Goal: Information Seeking & Learning: Learn about a topic

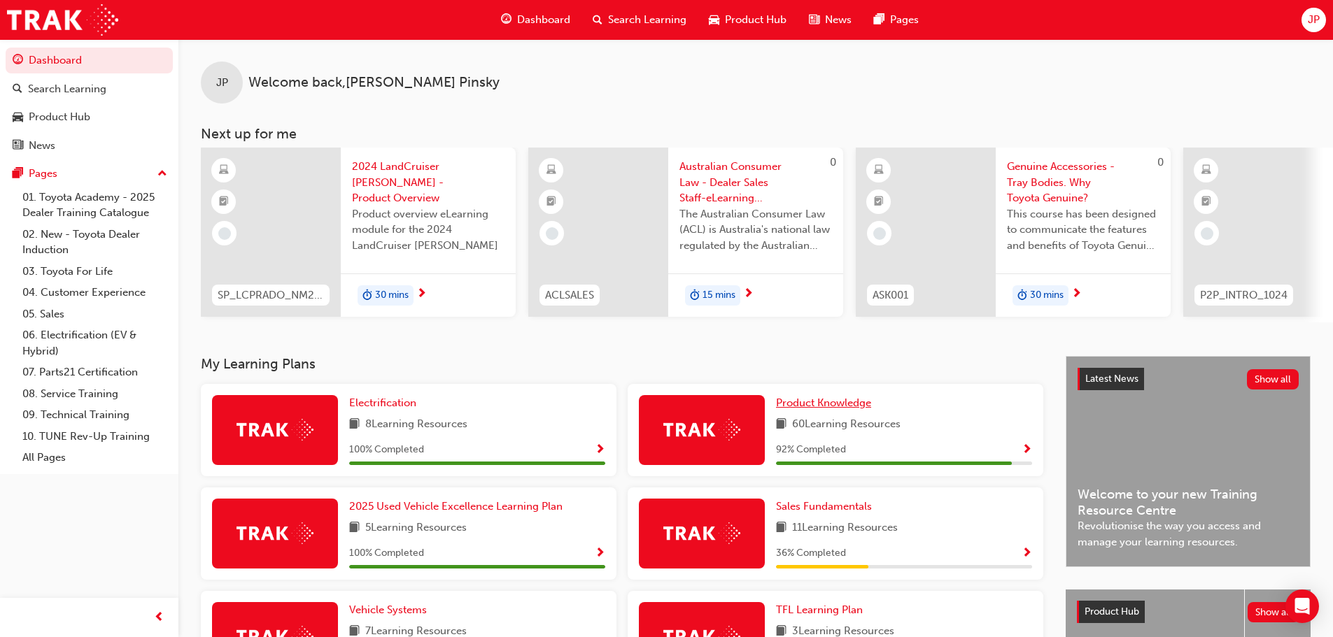
click at [838, 409] on span "Product Knowledge" at bounding box center [823, 403] width 95 height 13
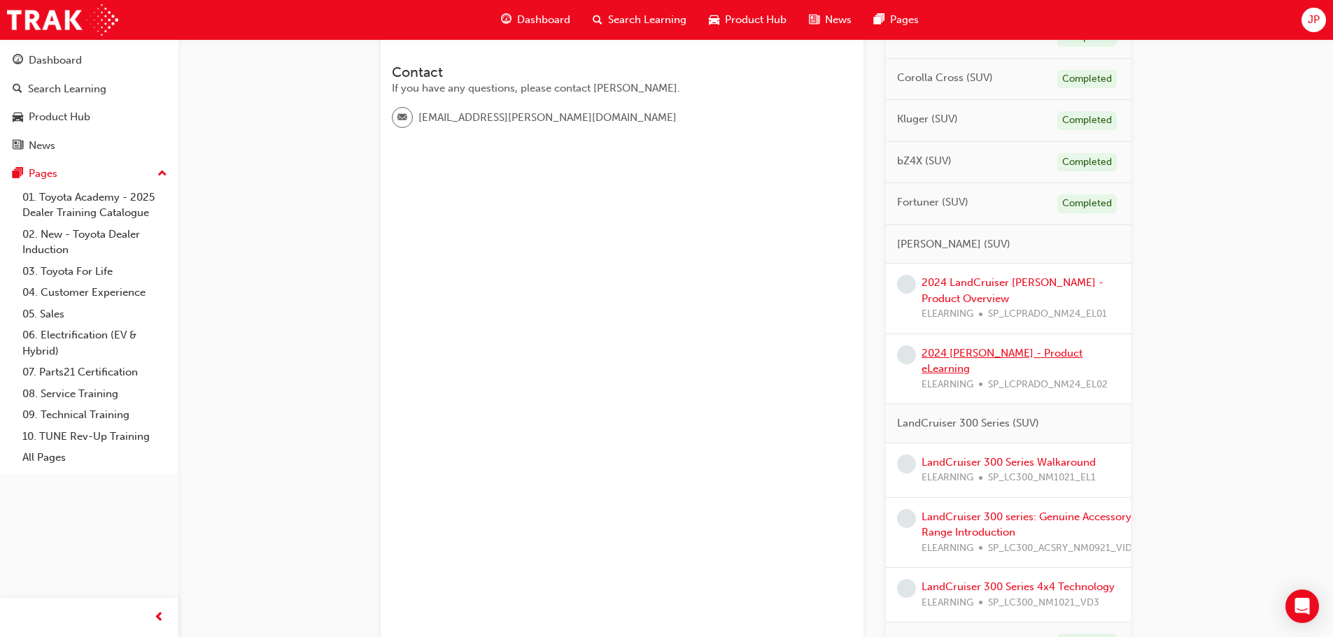
scroll to position [490, 0]
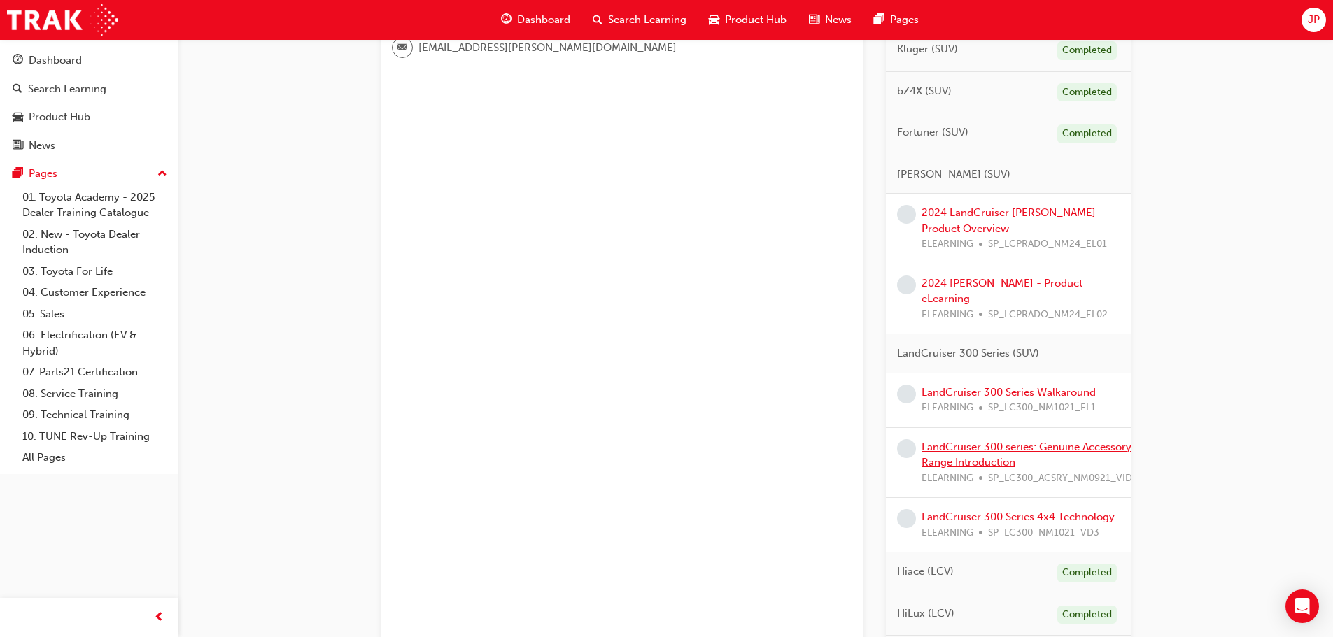
click at [1078, 441] on link "LandCruiser 300 series: Genuine Accessory Range Introduction" at bounding box center [1026, 455] width 210 height 29
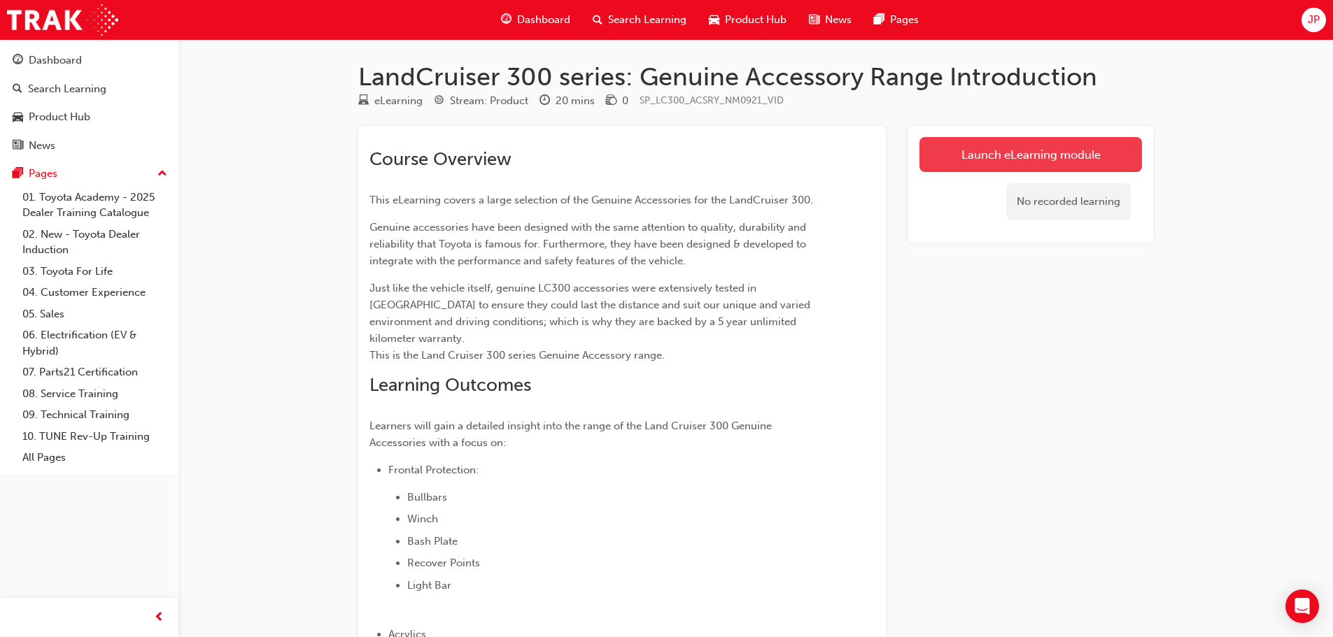
click at [1008, 159] on link "Launch eLearning module" at bounding box center [1030, 154] width 222 height 35
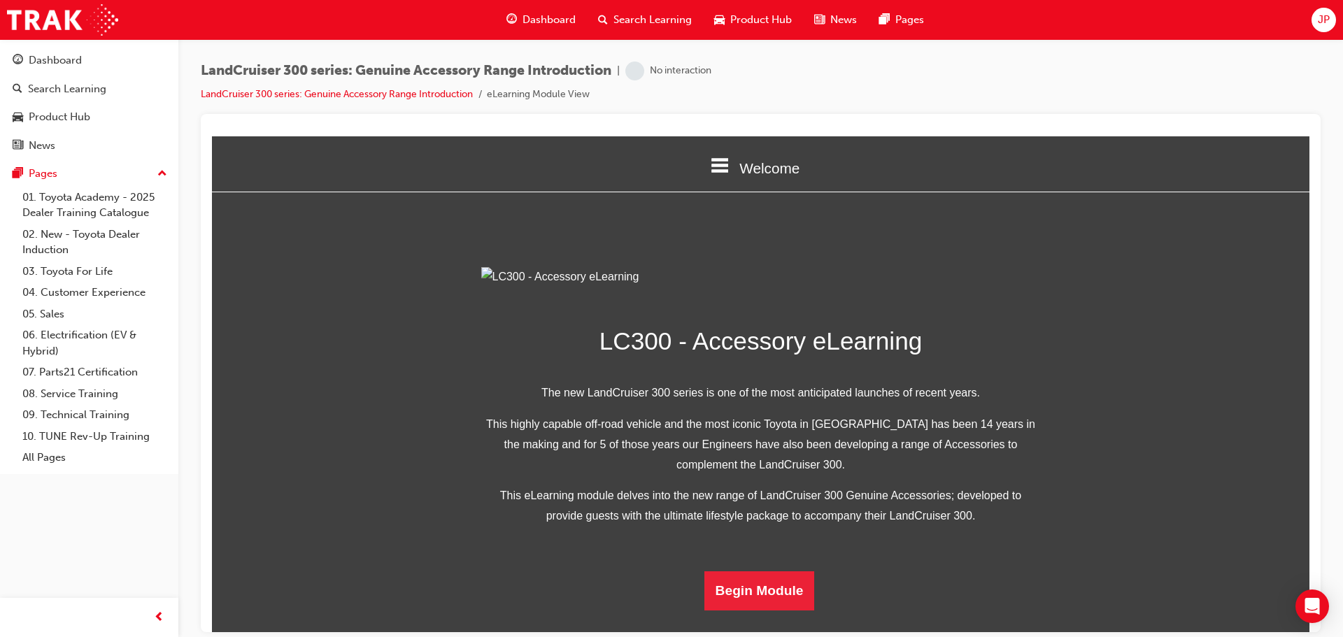
scroll to position [273, 0]
click at [786, 600] on button "Begin Module" at bounding box center [759, 590] width 111 height 39
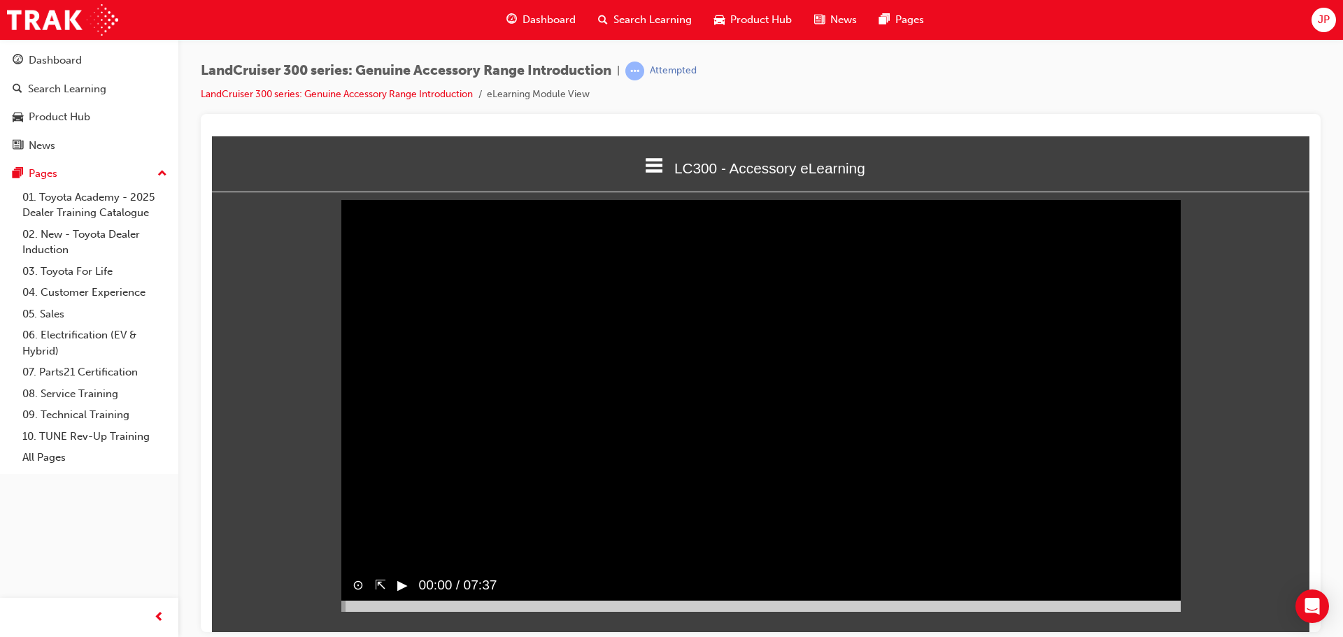
click at [406, 595] on button "▶︎" at bounding box center [402, 585] width 10 height 20
click at [418, 611] on div at bounding box center [761, 605] width 840 height 11
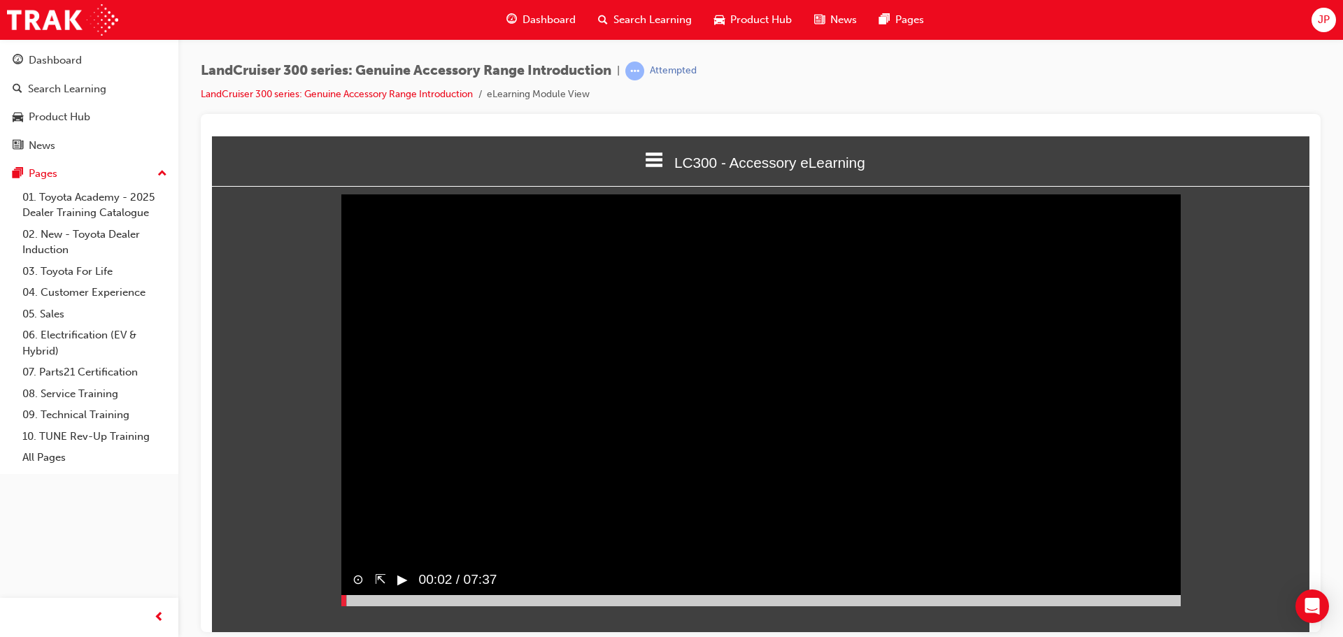
drag, startPoint x: 418, startPoint y: 625, endPoint x: 334, endPoint y: 650, distance: 87.4
click at [334, 626] on html "LC300 - Accessory eLearning Welcome LC300 - Accessory eLearning Quiz Thank You …" at bounding box center [761, 378] width 1098 height 496
click at [616, 443] on video "Sorry, your browser does not support embedded videos. Download Instead" at bounding box center [761, 396] width 840 height 420
